Goal: Transaction & Acquisition: Purchase product/service

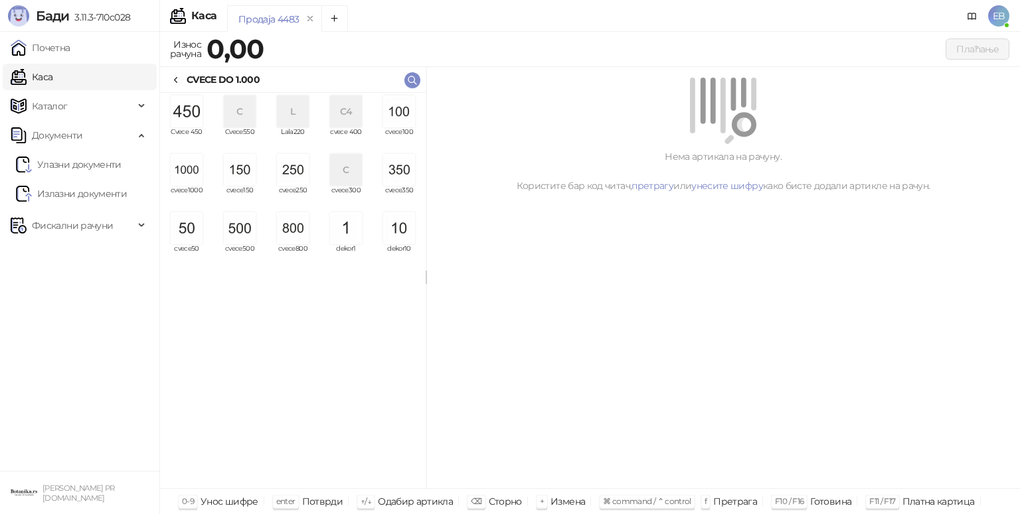
click at [193, 176] on img "grid" at bounding box center [187, 170] width 32 height 32
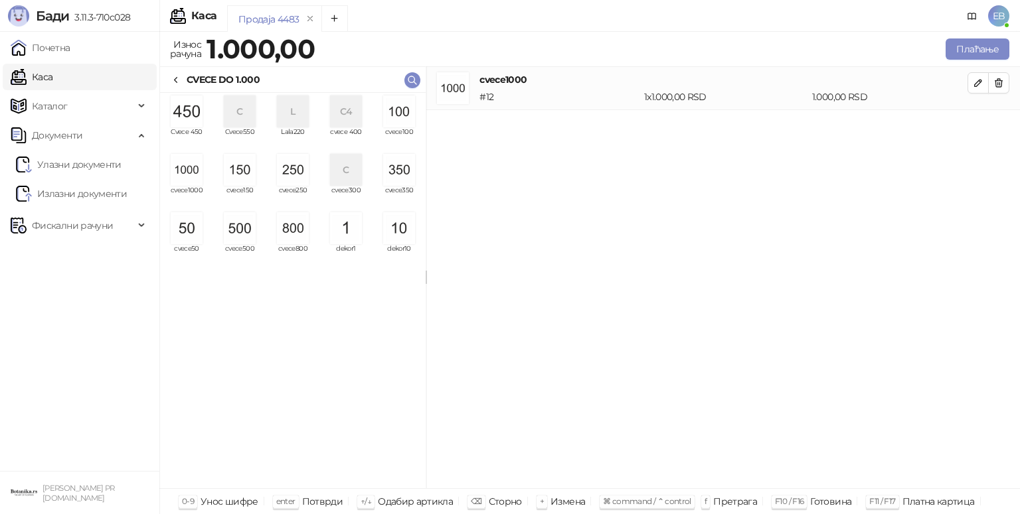
click at [191, 179] on img "grid" at bounding box center [187, 170] width 32 height 32
click at [191, 165] on img "grid" at bounding box center [187, 170] width 32 height 32
click at [404, 177] on img "grid" at bounding box center [399, 170] width 32 height 32
click at [192, 230] on img "grid" at bounding box center [187, 228] width 32 height 32
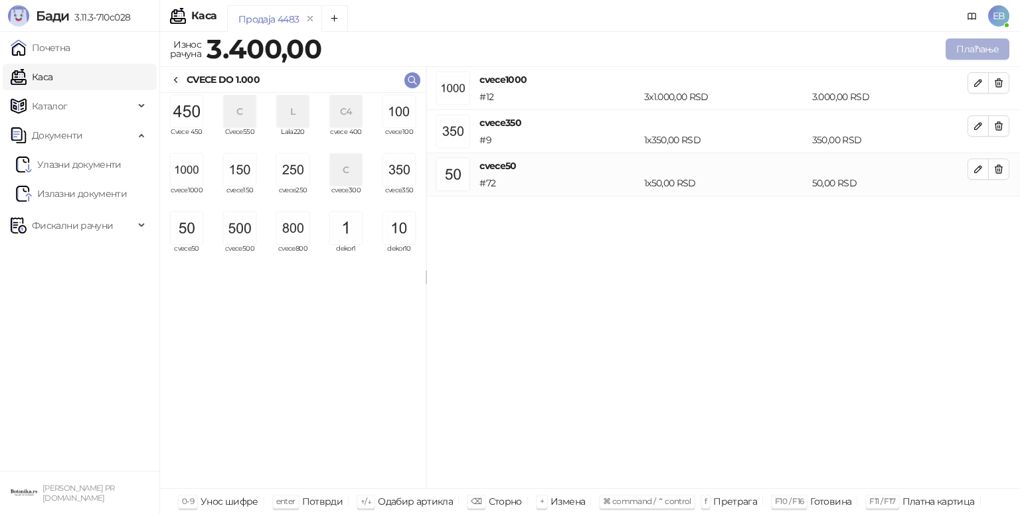
click at [984, 50] on button "Плаћање" at bounding box center [977, 48] width 64 height 21
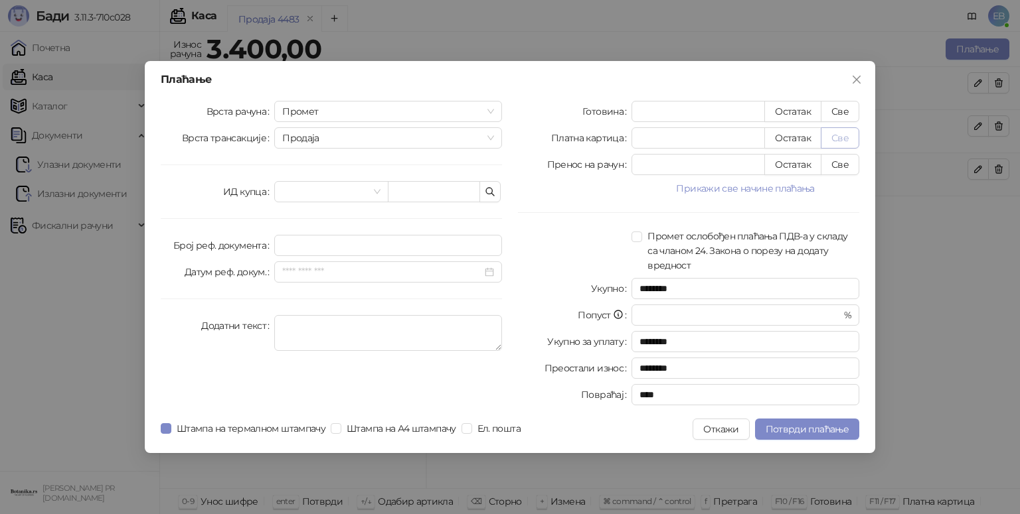
click at [852, 142] on button "Све" at bounding box center [839, 137] width 38 height 21
type input "****"
click at [828, 429] on span "Потврди плаћање" at bounding box center [806, 429] width 83 height 12
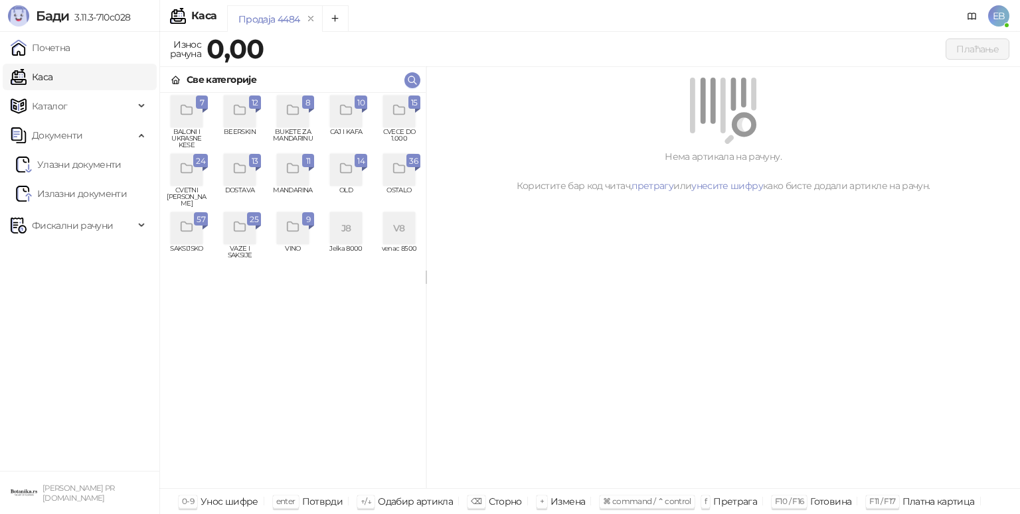
click at [194, 235] on icon "grid" at bounding box center [186, 227] width 15 height 15
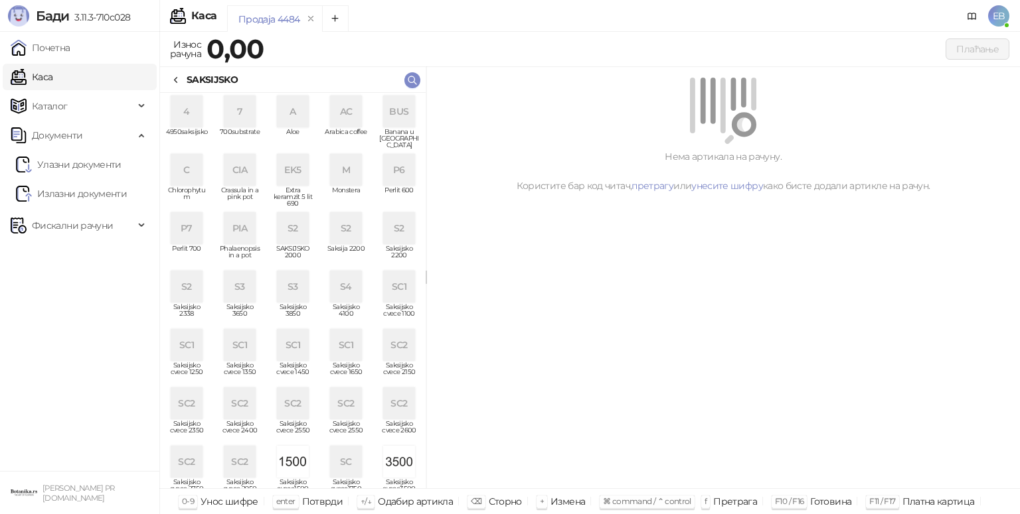
scroll to position [305, 0]
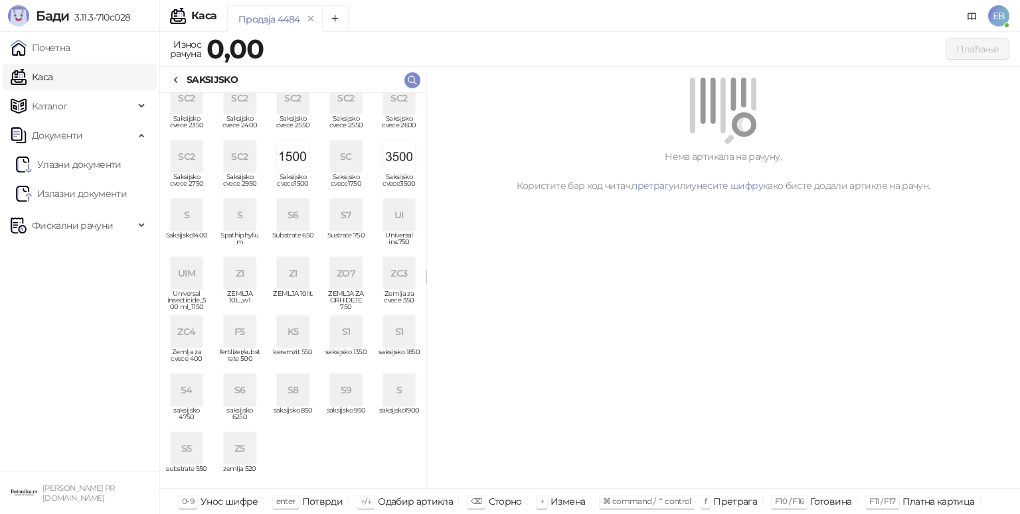
click at [184, 336] on div "ZC4" at bounding box center [187, 332] width 32 height 32
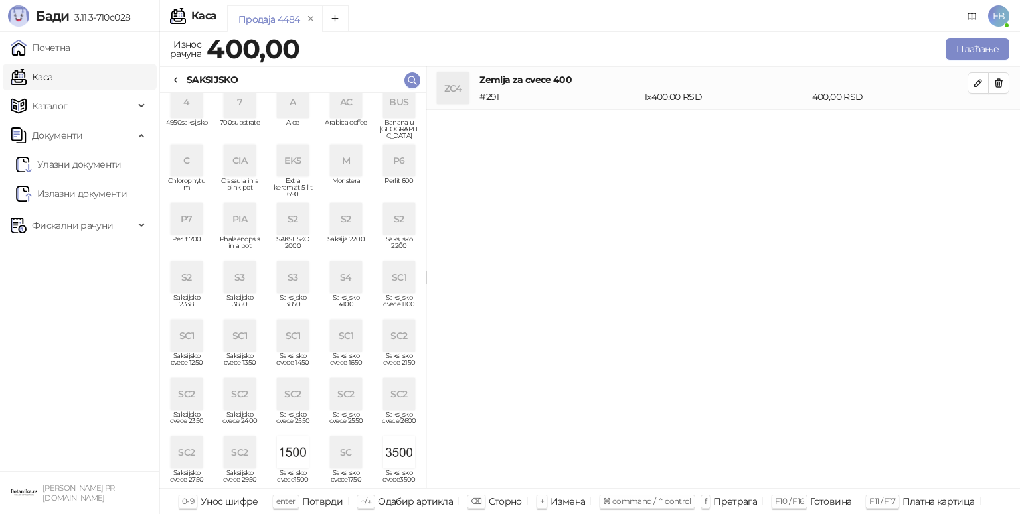
scroll to position [0, 0]
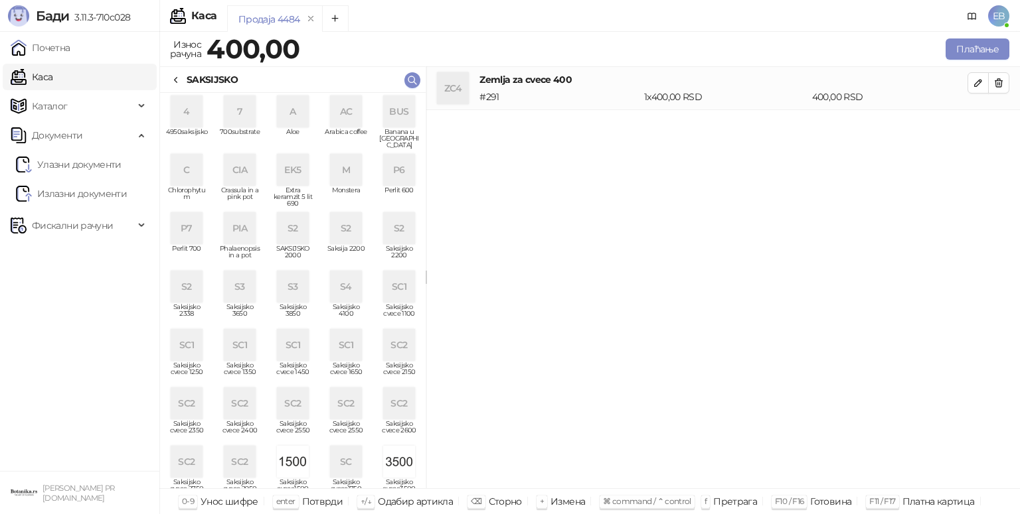
click at [182, 239] on div "P7" at bounding box center [187, 228] width 32 height 32
click at [175, 82] on icon at bounding box center [176, 80] width 11 height 11
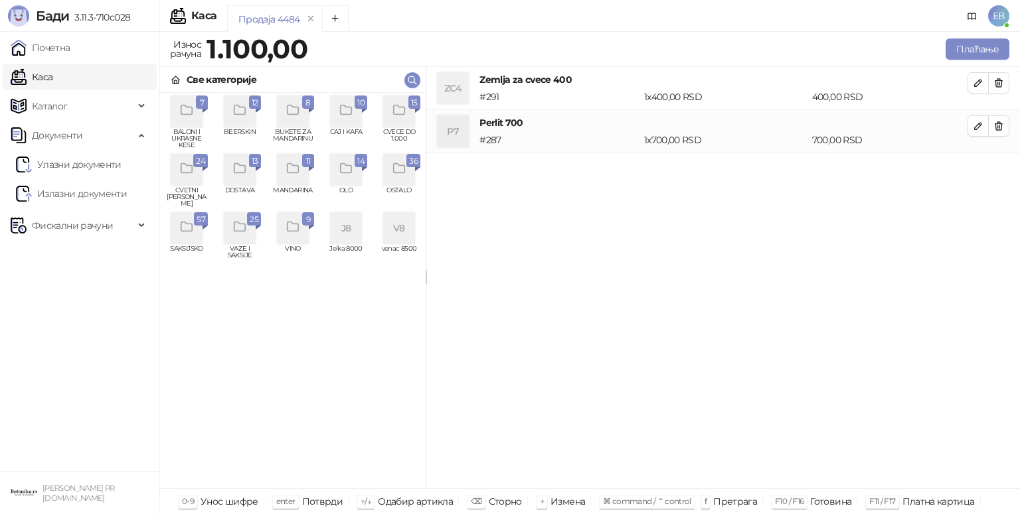
click at [393, 117] on icon "grid" at bounding box center [399, 110] width 15 height 15
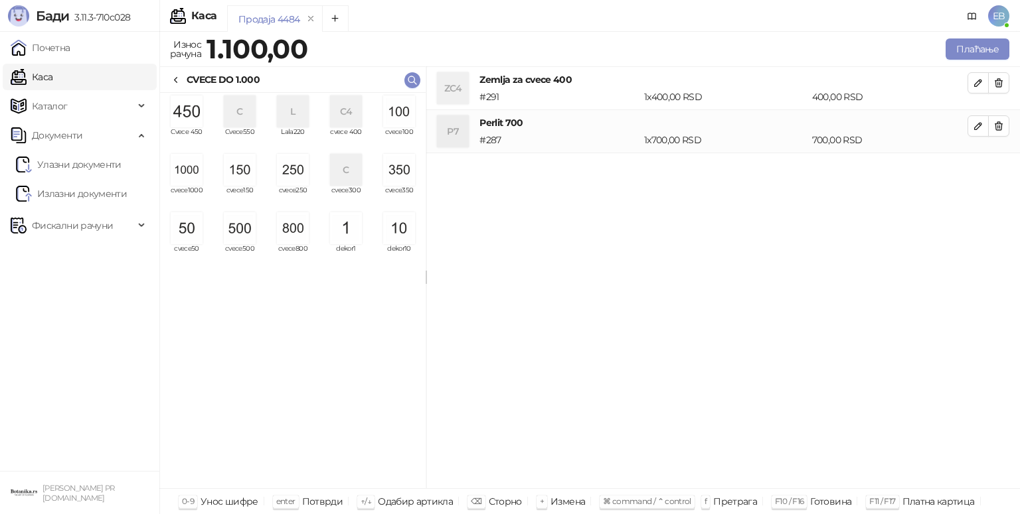
click at [187, 230] on img "grid" at bounding box center [187, 228] width 32 height 32
click at [959, 46] on button "Плаћање" at bounding box center [977, 48] width 64 height 21
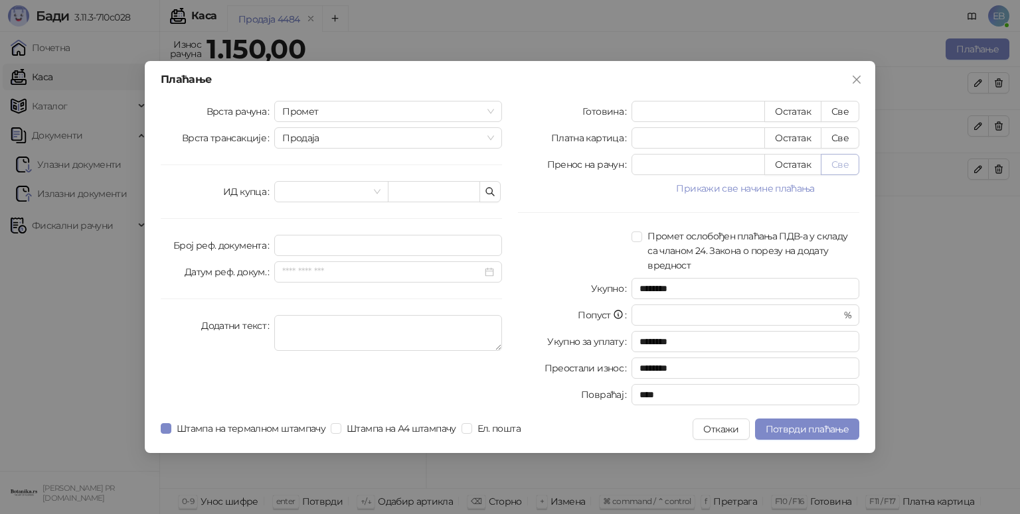
click at [836, 166] on button "Све" at bounding box center [839, 164] width 38 height 21
type input "****"
click at [794, 433] on span "Потврди плаћање" at bounding box center [806, 429] width 83 height 12
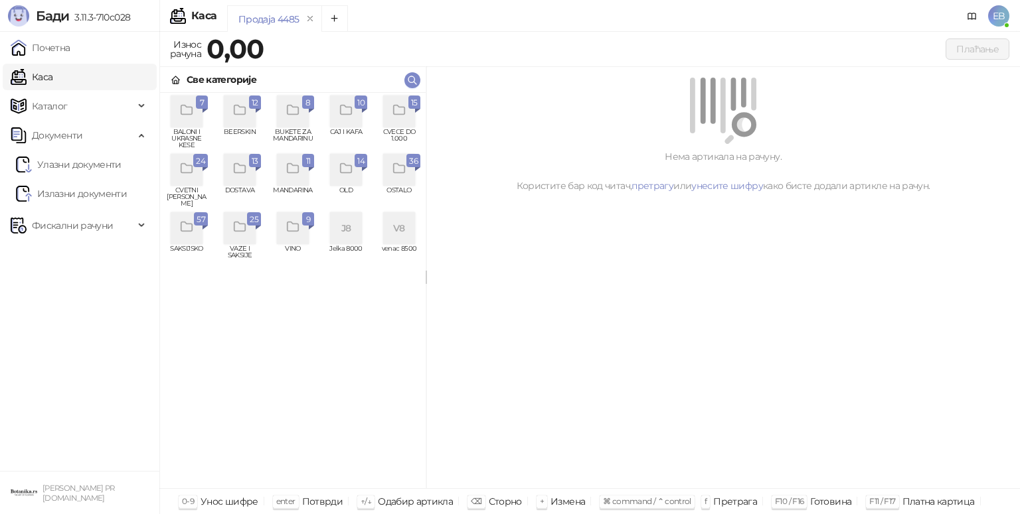
click at [191, 242] on div "grid" at bounding box center [187, 228] width 32 height 32
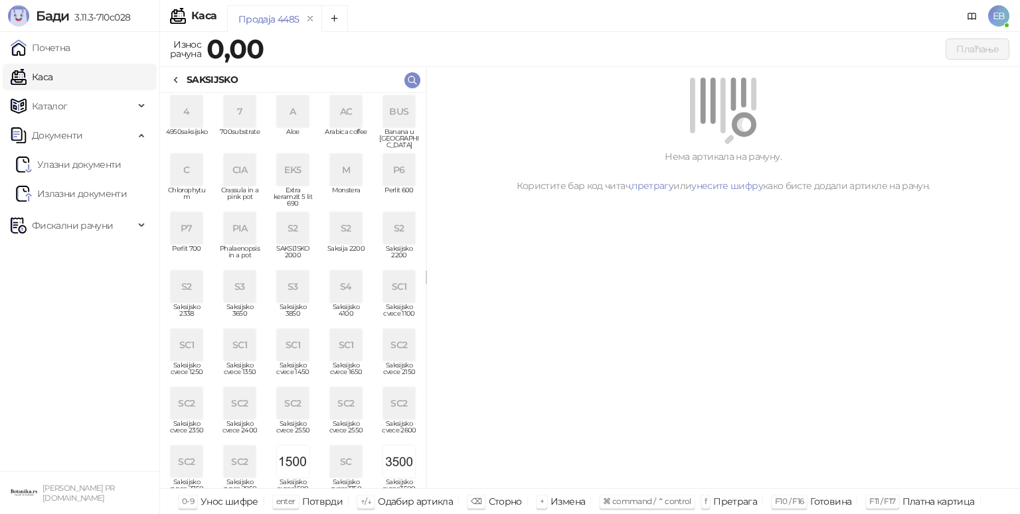
click at [191, 226] on div "P7" at bounding box center [187, 228] width 32 height 32
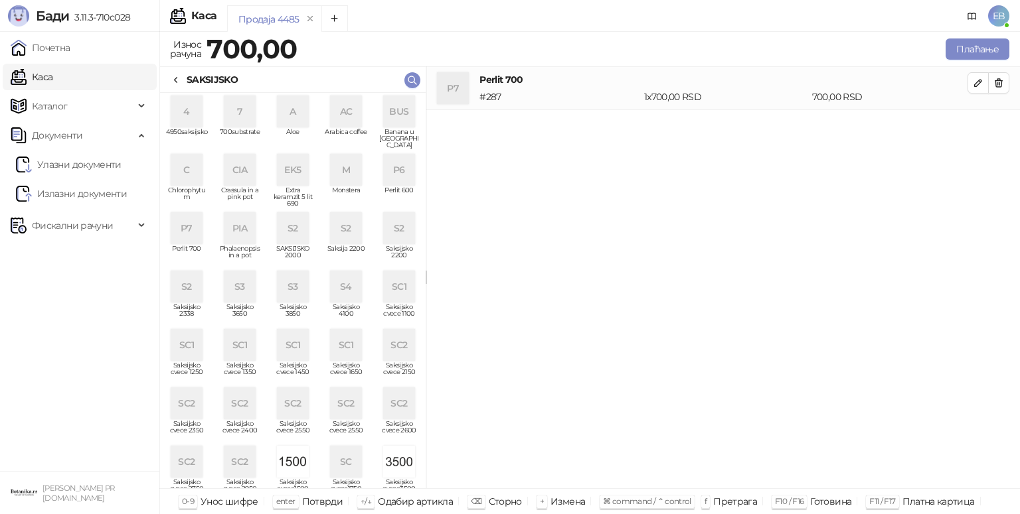
click at [178, 82] on icon at bounding box center [176, 80] width 11 height 11
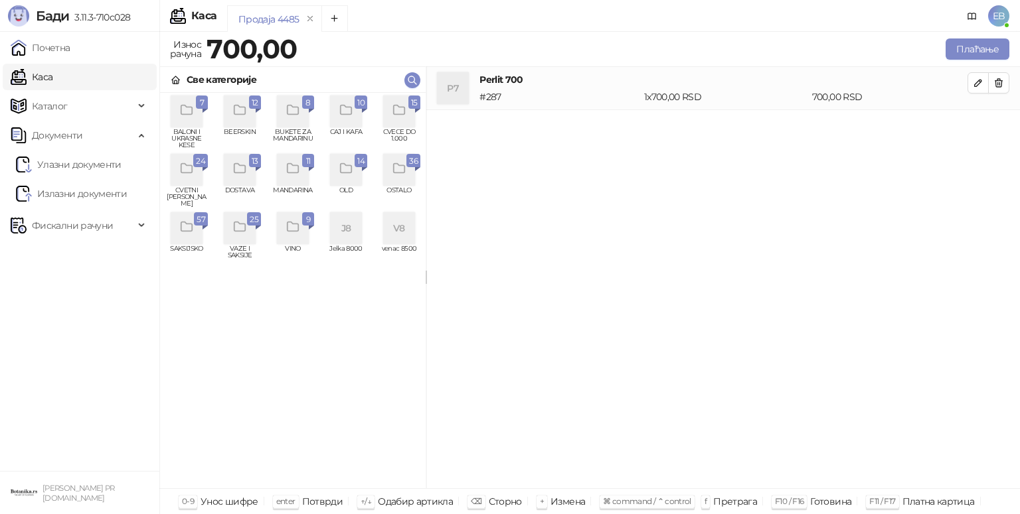
click at [402, 110] on icon "grid" at bounding box center [399, 110] width 15 height 15
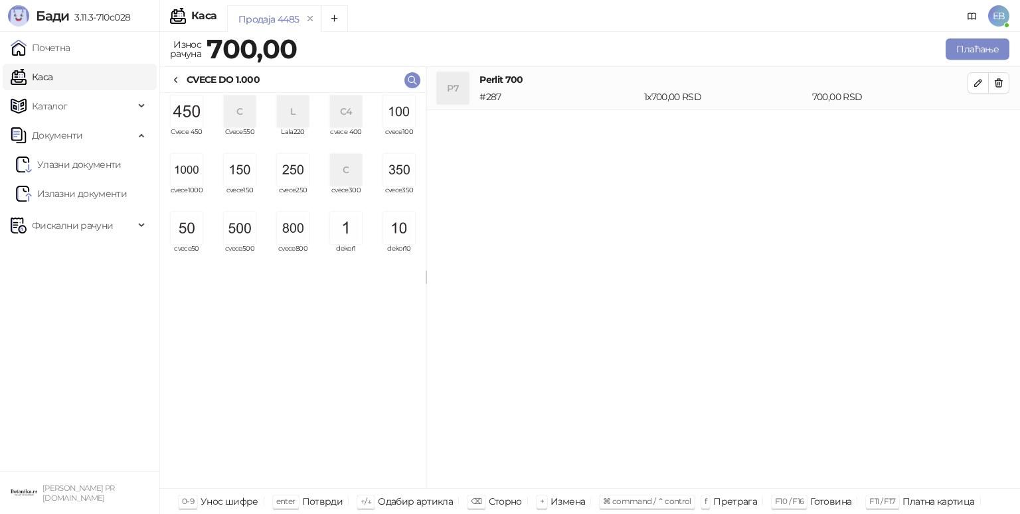
click at [195, 237] on img "grid" at bounding box center [187, 228] width 32 height 32
click at [185, 81] on div "CVECE DO 1.000" at bounding box center [215, 79] width 89 height 15
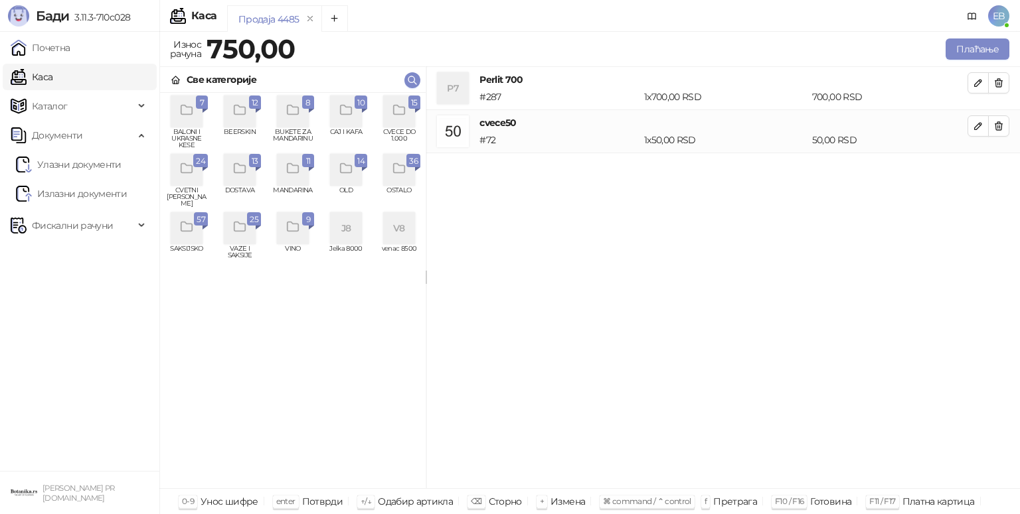
click at [188, 233] on icon "grid" at bounding box center [186, 227] width 15 height 15
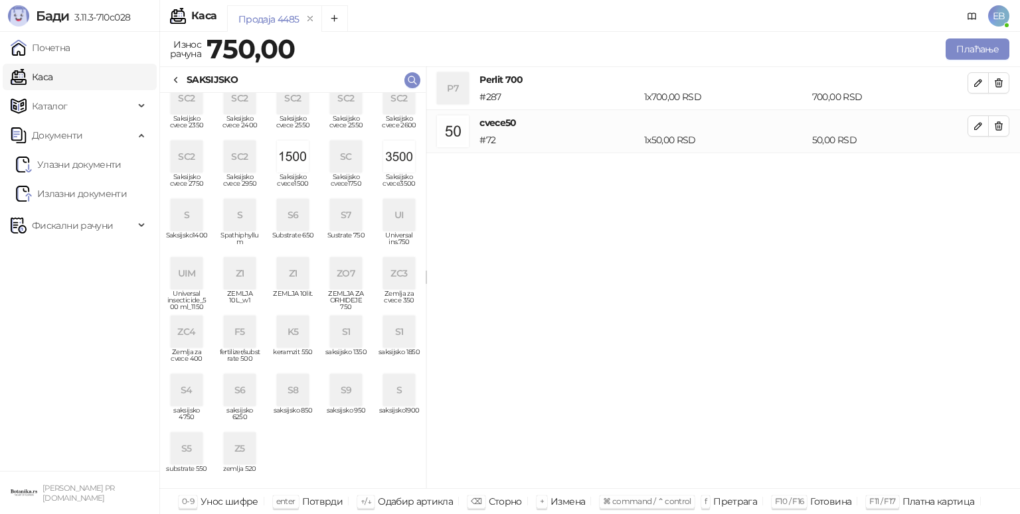
scroll to position [305, 0]
click at [333, 271] on div "ZO7" at bounding box center [346, 274] width 32 height 32
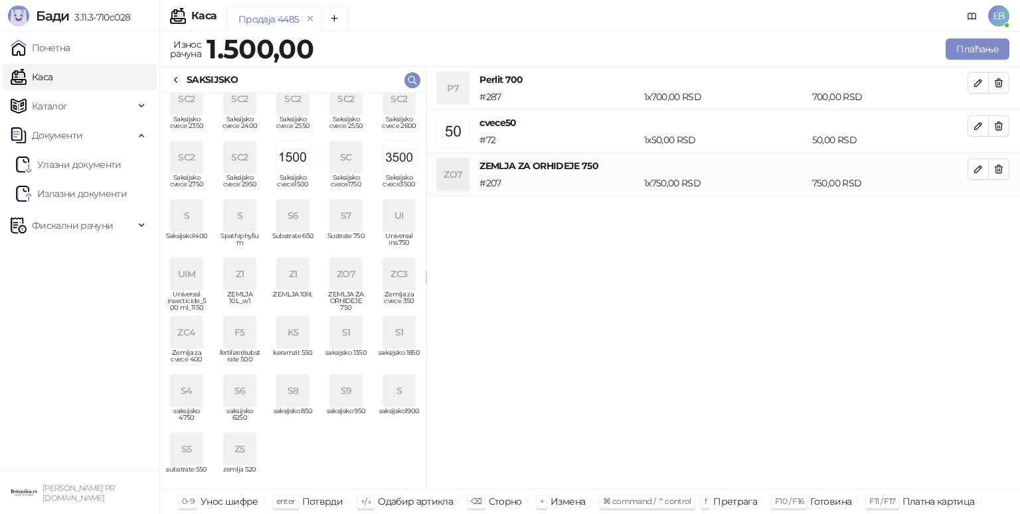
click at [178, 82] on icon at bounding box center [176, 80] width 11 height 11
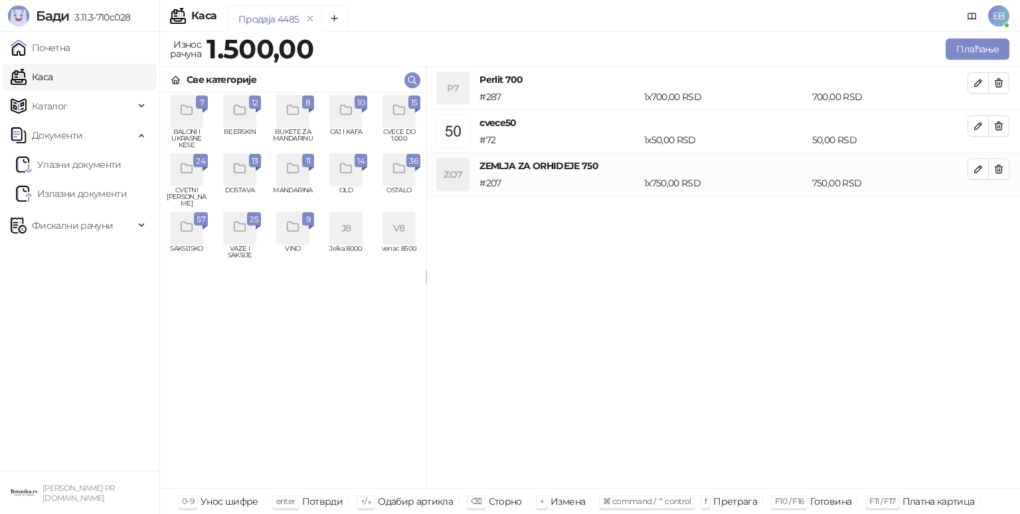
click at [403, 112] on icon "grid" at bounding box center [399, 110] width 15 height 15
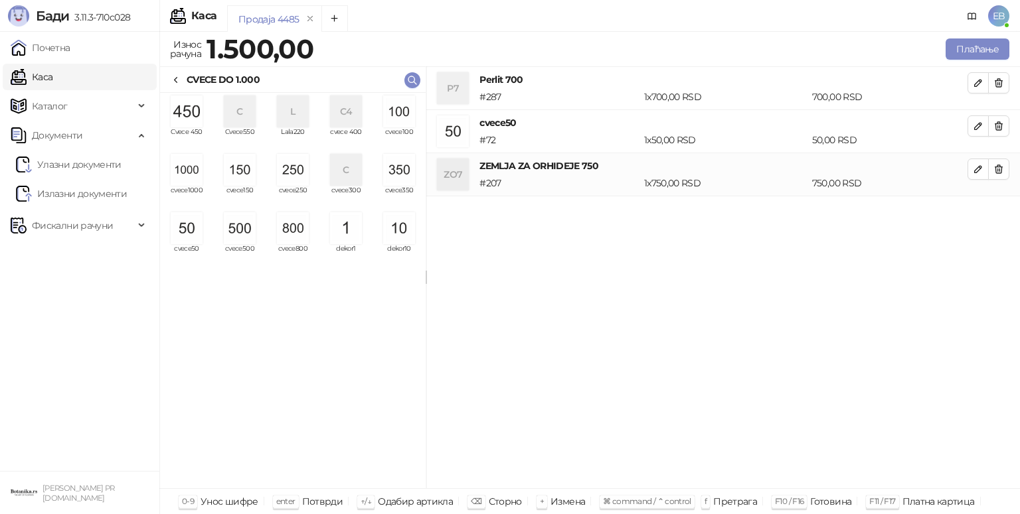
click at [404, 228] on img "grid" at bounding box center [399, 228] width 32 height 32
click at [405, 230] on img "grid" at bounding box center [399, 228] width 32 height 32
click at [404, 228] on img "grid" at bounding box center [399, 228] width 32 height 32
click at [404, 232] on img "grid" at bounding box center [399, 228] width 32 height 32
click at [972, 50] on button "Плаћање" at bounding box center [977, 48] width 64 height 21
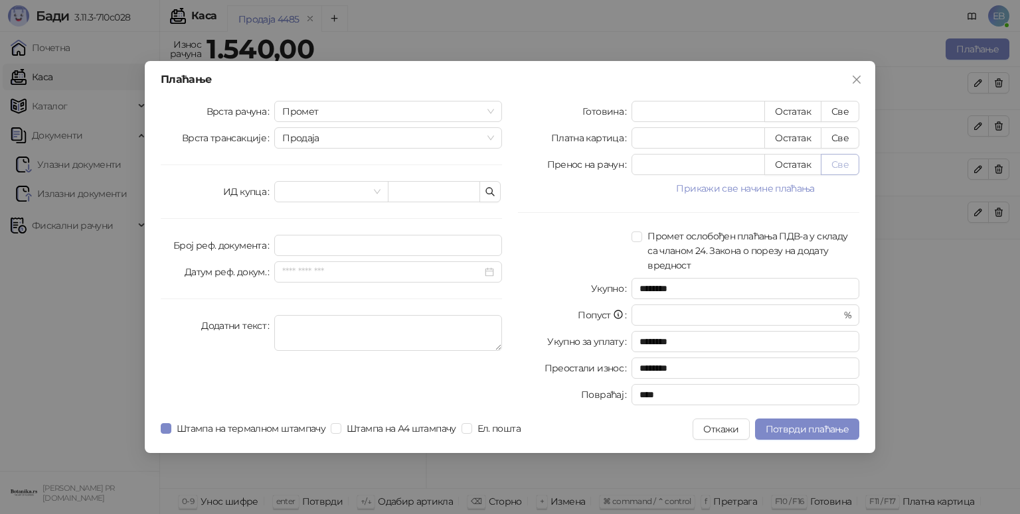
click at [840, 163] on button "Све" at bounding box center [839, 164] width 38 height 21
type input "****"
click at [812, 434] on span "Потврди плаћање" at bounding box center [806, 429] width 83 height 12
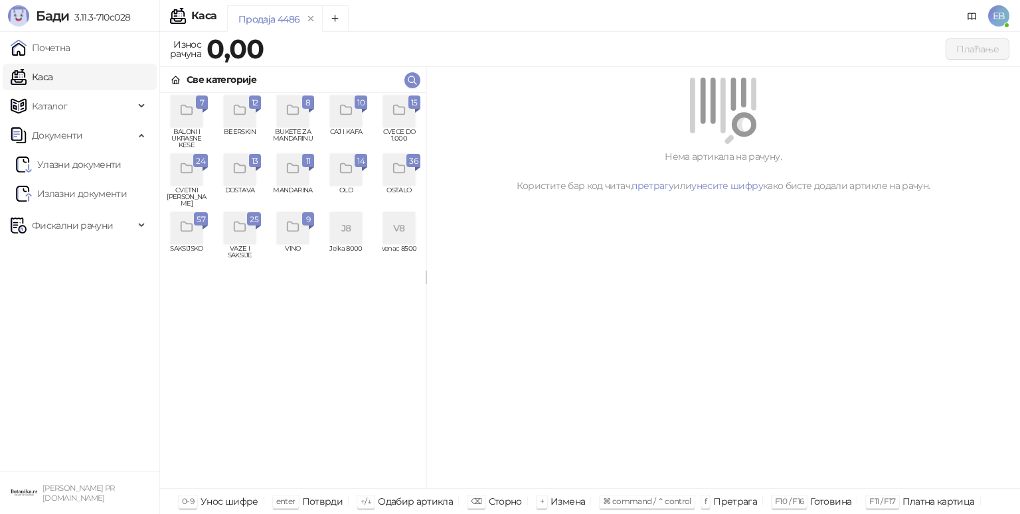
click at [186, 168] on icon "grid" at bounding box center [186, 168] width 15 height 15
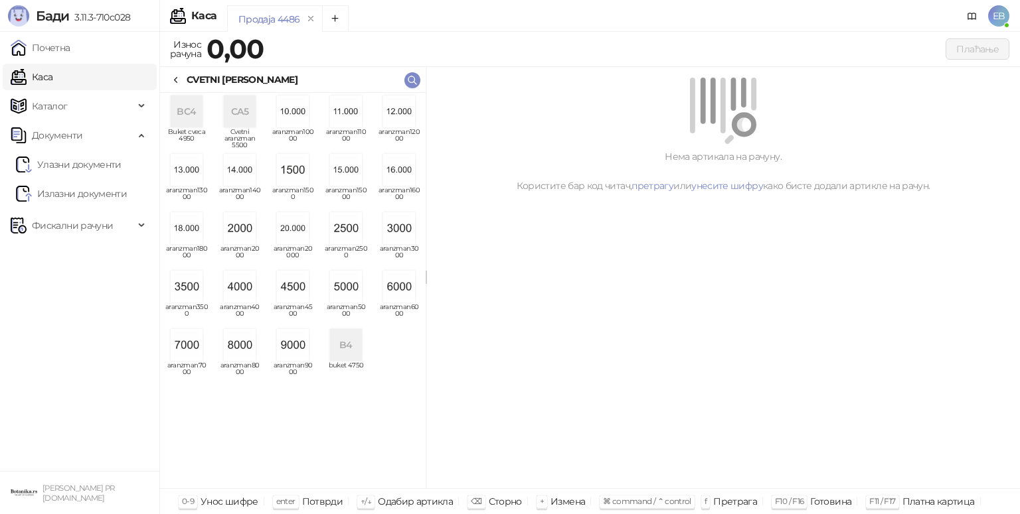
click at [244, 289] on img "grid" at bounding box center [240, 287] width 32 height 32
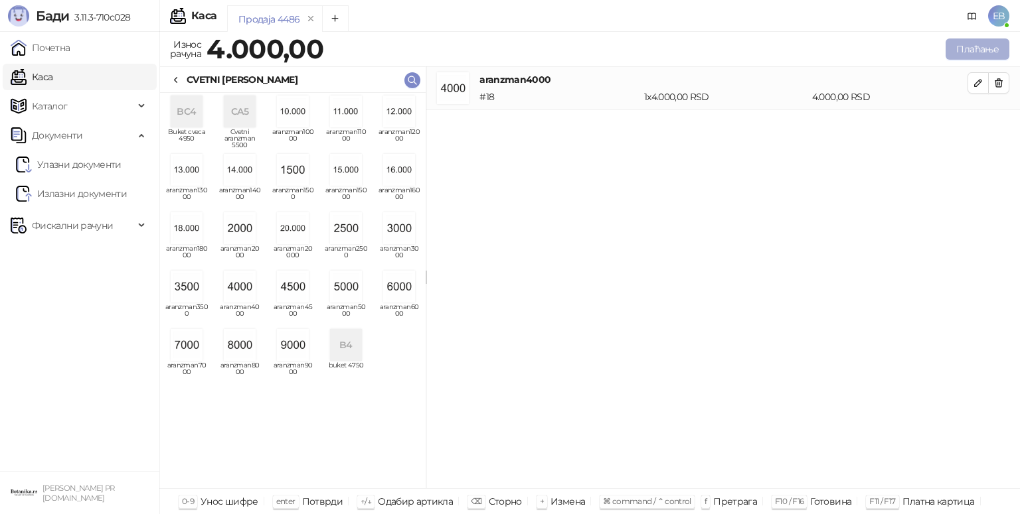
click at [977, 51] on button "Плаћање" at bounding box center [977, 48] width 64 height 21
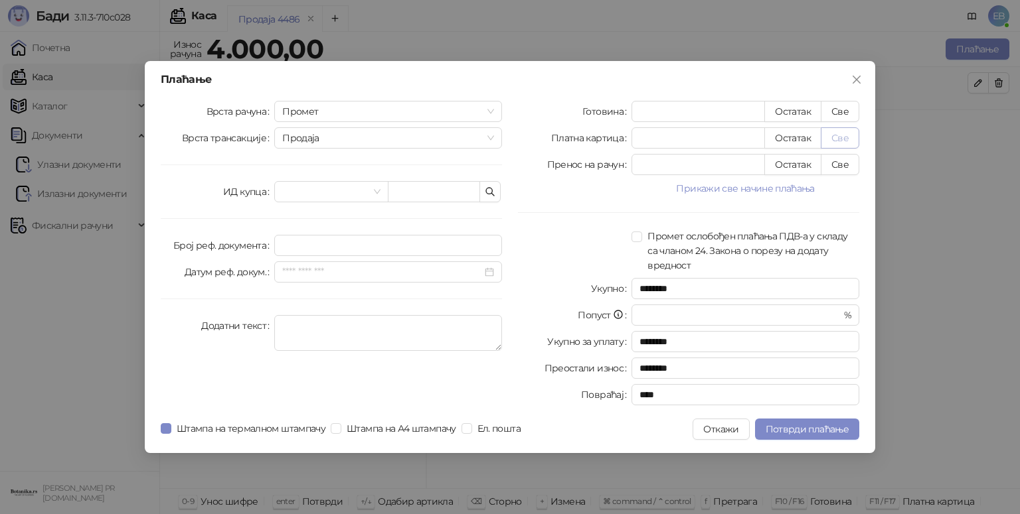
click at [840, 139] on button "Све" at bounding box center [839, 137] width 38 height 21
type input "****"
click at [840, 423] on span "Потврди плаћање" at bounding box center [806, 429] width 83 height 12
